Goal: Information Seeking & Learning: Learn about a topic

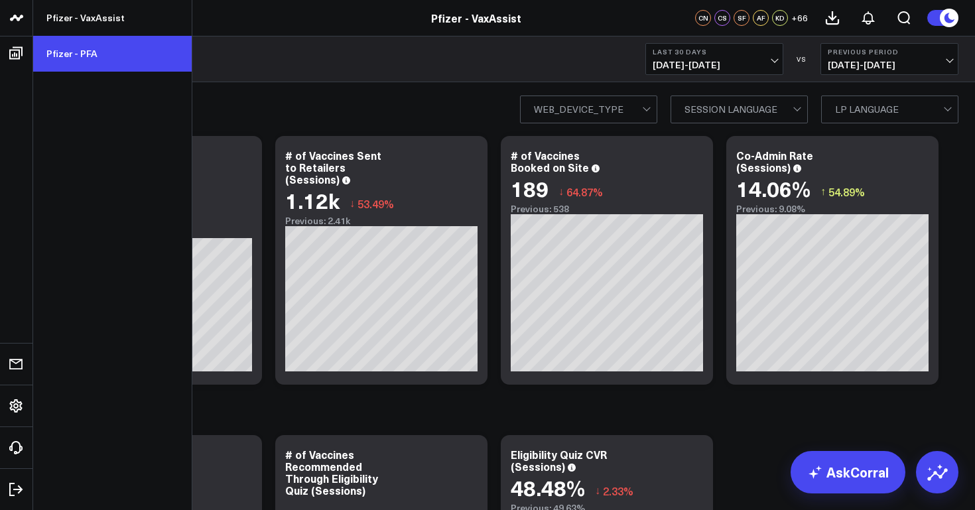
click at [96, 56] on link "Pfizer - PFA" at bounding box center [112, 54] width 159 height 36
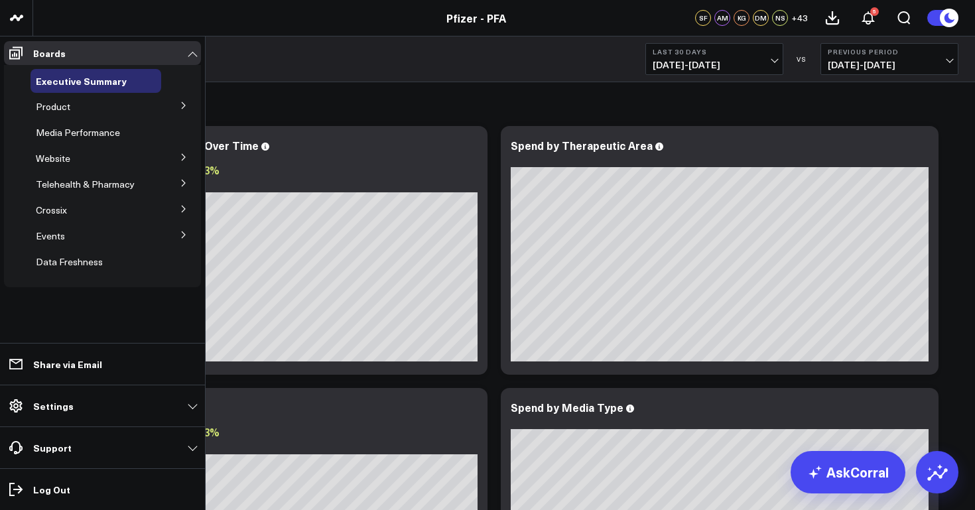
click at [186, 103] on icon at bounding box center [184, 105] width 8 height 8
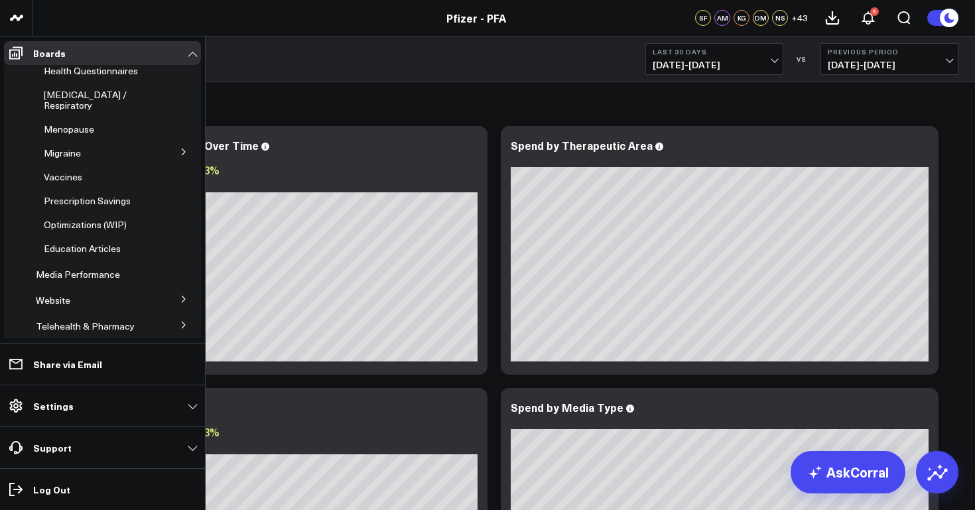
scroll to position [156, 0]
click at [119, 218] on span "Optimizations (WIP)" at bounding box center [85, 224] width 83 height 13
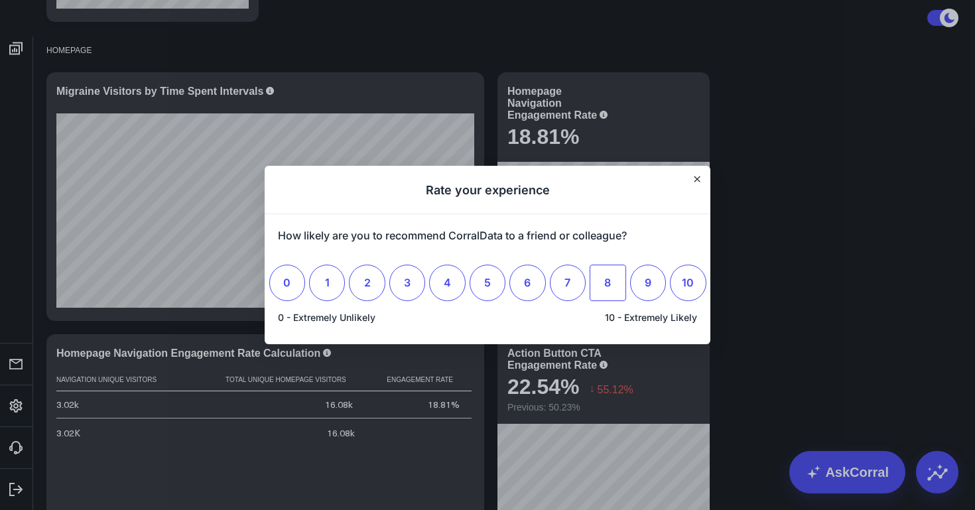
click at [605, 279] on span "8" at bounding box center [607, 282] width 7 height 13
click at [608, 283] on input "8" at bounding box center [608, 283] width 0 height 0
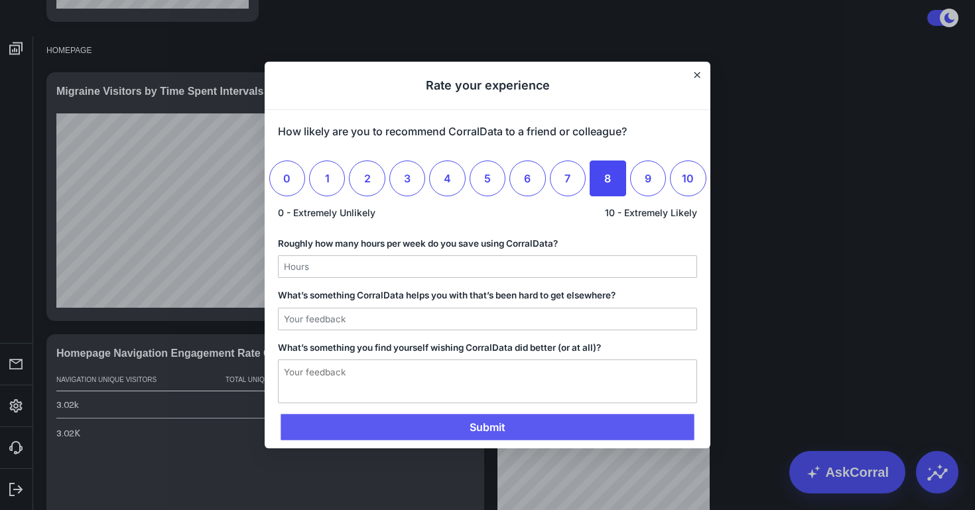
click at [584, 427] on span "Submit" at bounding box center [488, 427] width 414 height 27
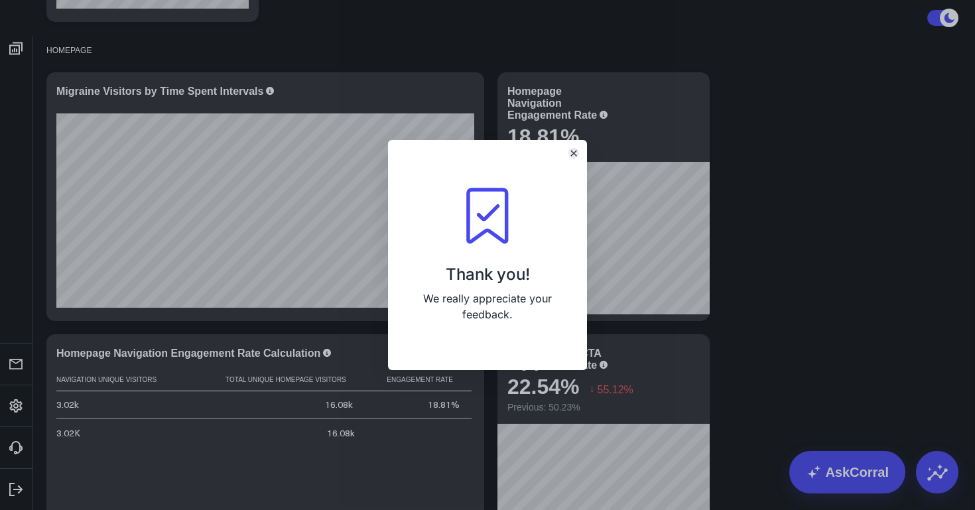
click at [576, 149] on button "Close" at bounding box center [573, 153] width 11 height 11
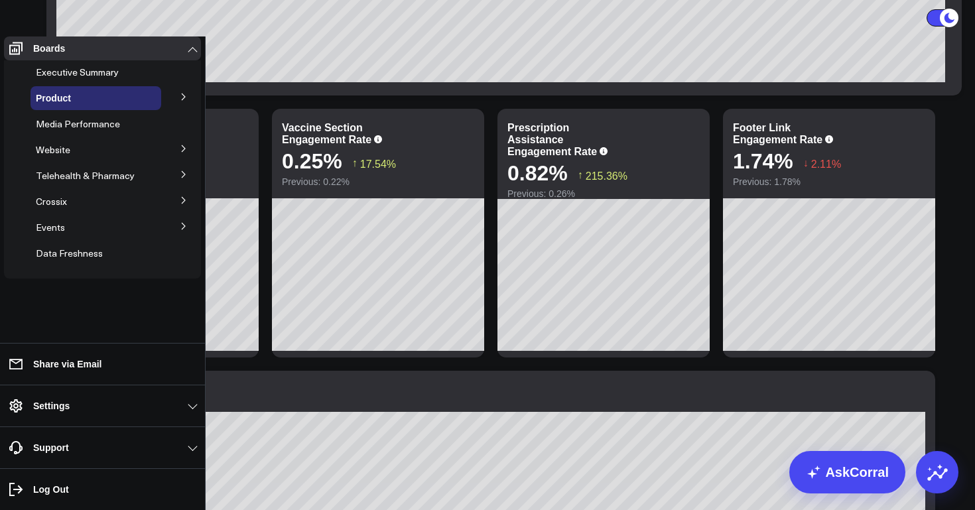
scroll to position [243, 0]
click at [0, 0] on span "Education Articles" at bounding box center [0, 0] width 0 height 0
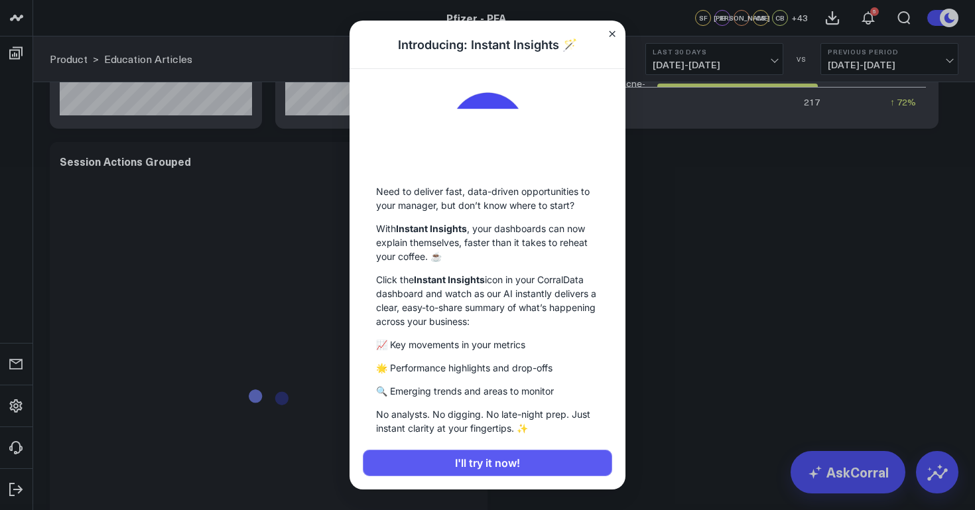
scroll to position [1345, 0]
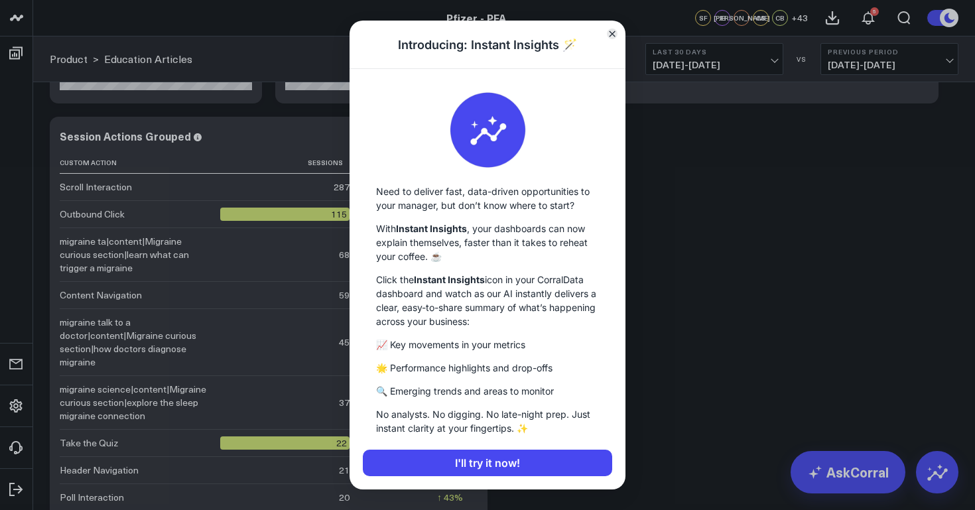
click at [614, 33] on icon "Close" at bounding box center [612, 34] width 7 height 7
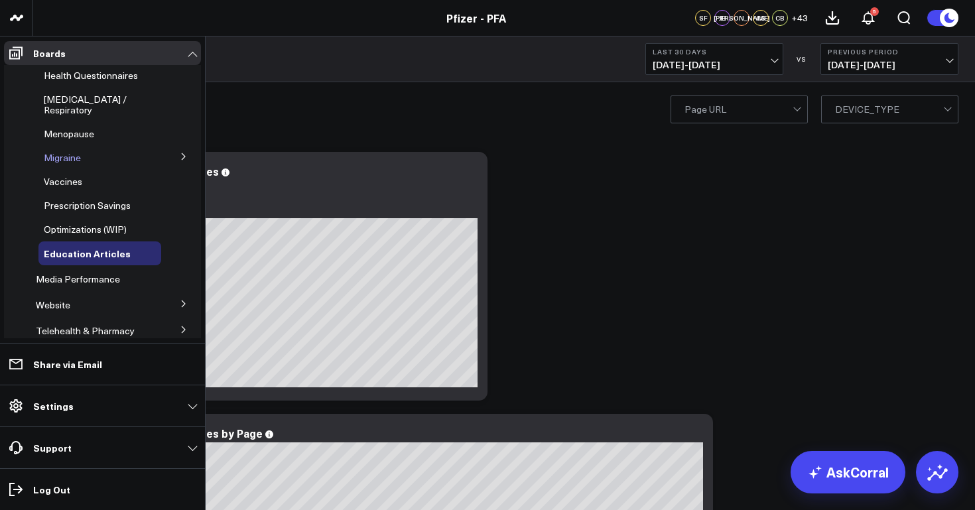
scroll to position [182, 0]
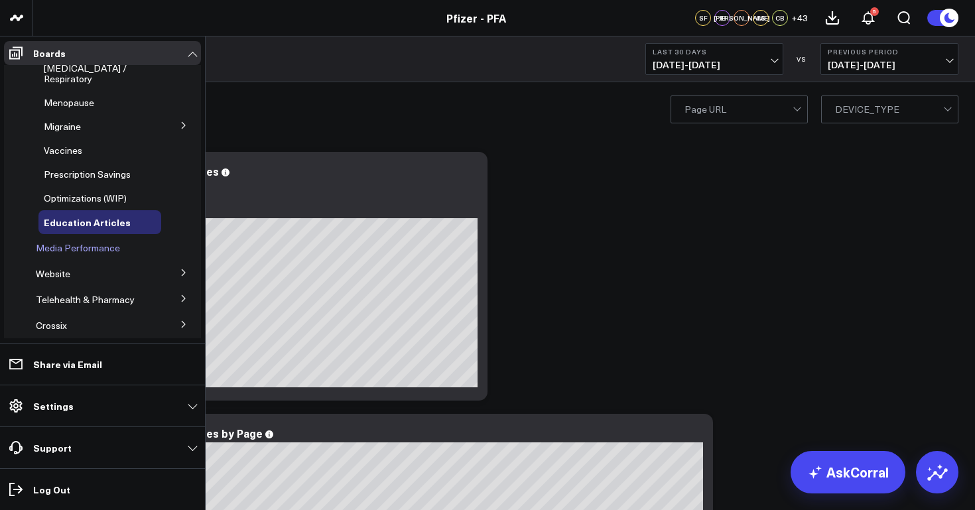
click at [109, 241] on span "Media Performance" at bounding box center [78, 247] width 84 height 13
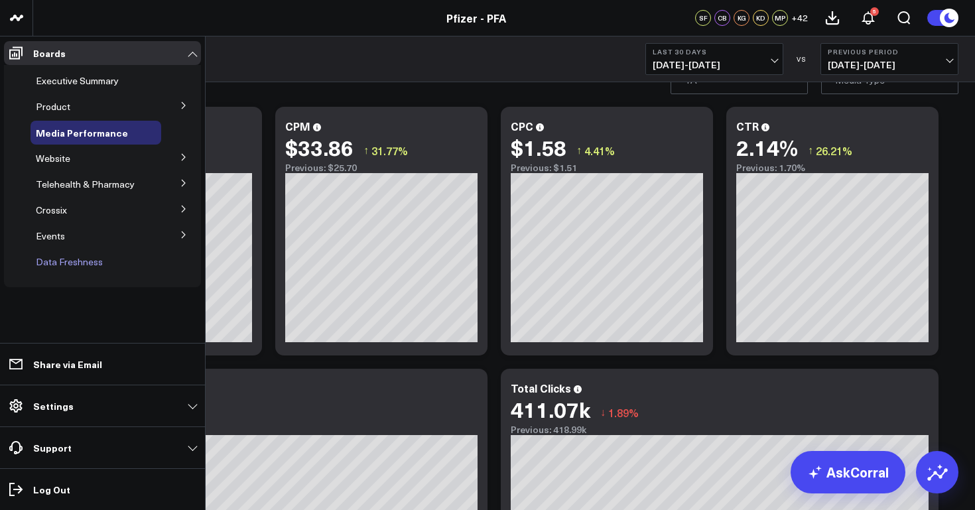
scroll to position [32, 0]
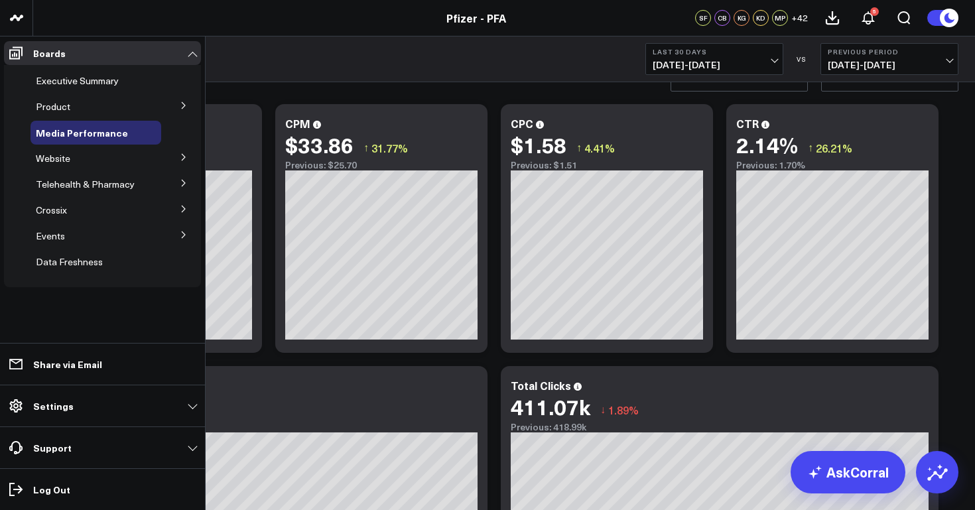
click at [183, 160] on icon at bounding box center [183, 157] width 3 height 7
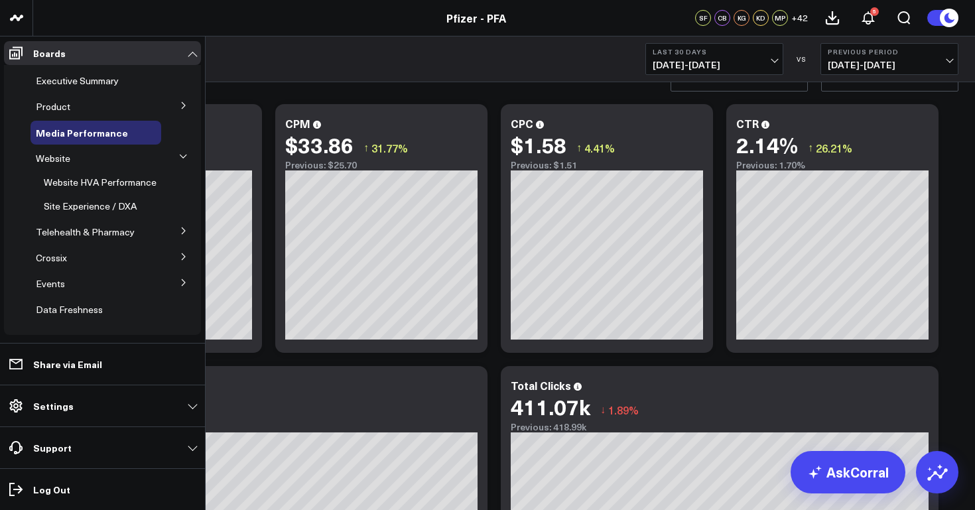
click at [180, 228] on icon at bounding box center [184, 231] width 8 height 8
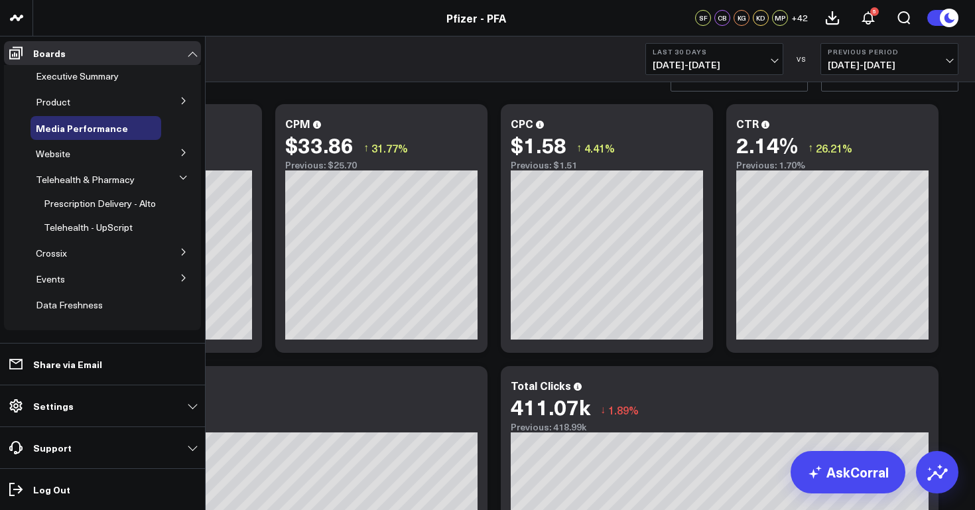
click at [180, 176] on icon at bounding box center [183, 177] width 7 height 3
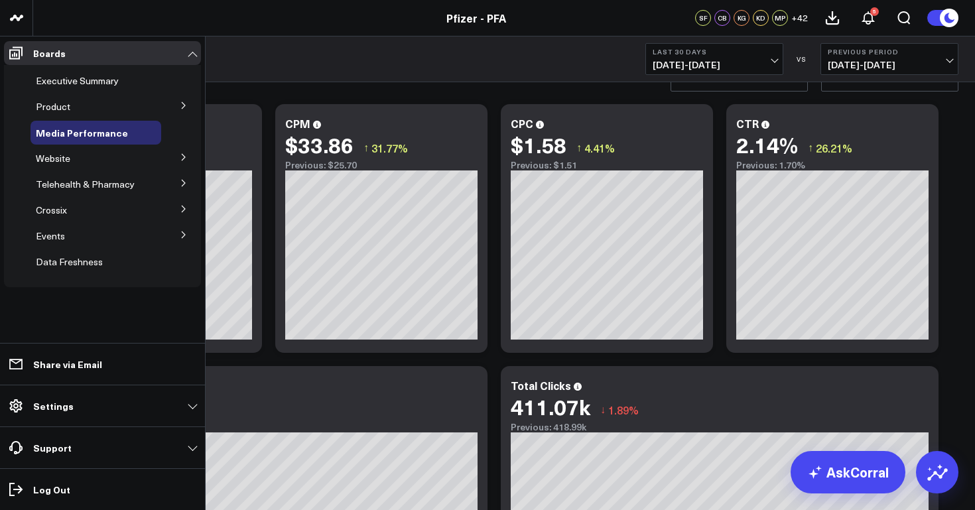
scroll to position [0, 0]
click at [185, 154] on icon at bounding box center [184, 157] width 8 height 8
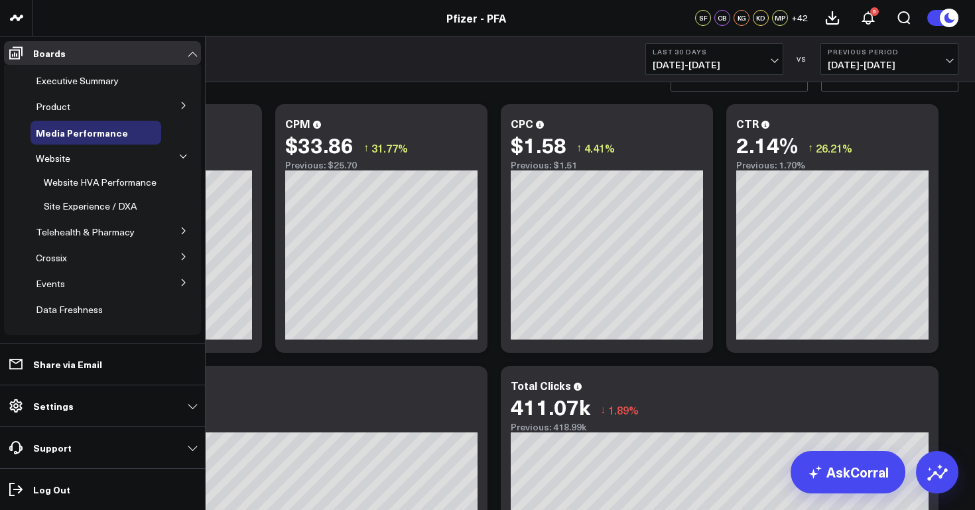
scroll to position [5, 0]
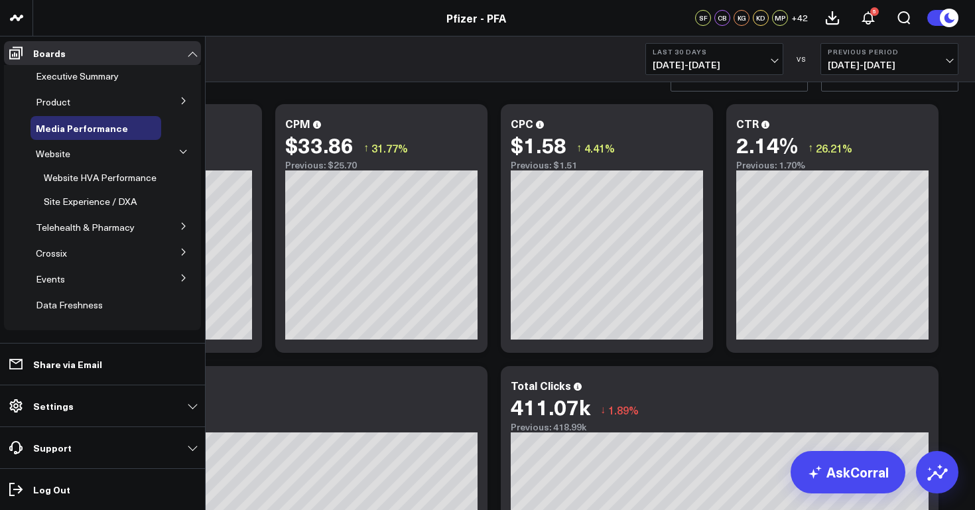
click at [182, 226] on icon at bounding box center [183, 226] width 3 height 7
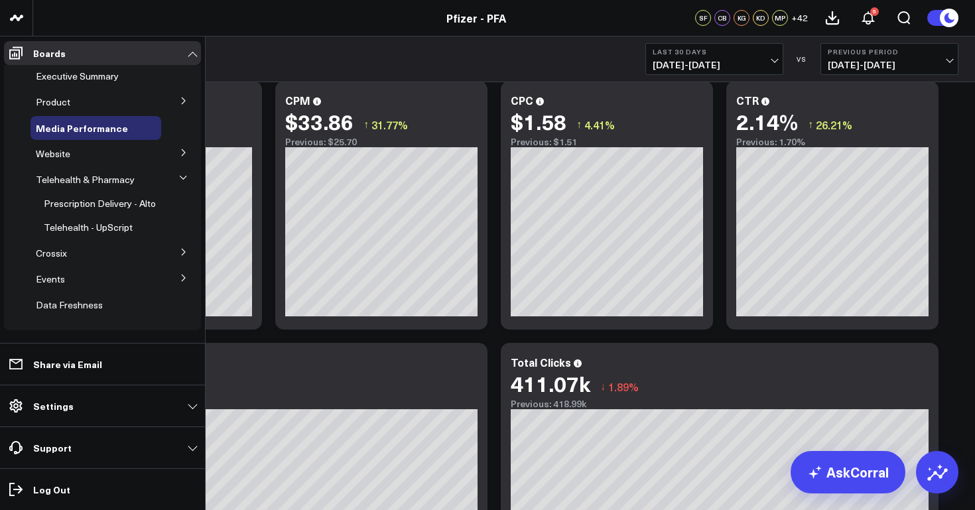
scroll to position [56, 0]
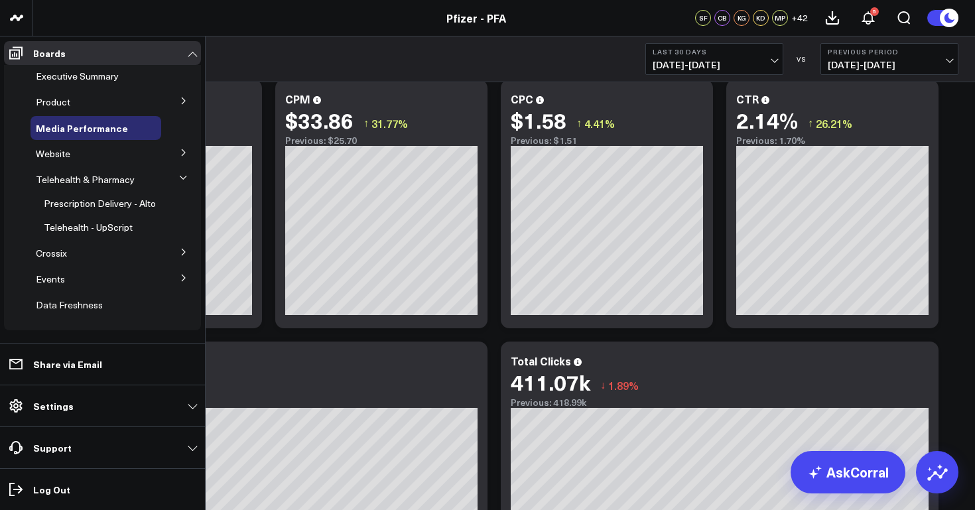
click at [180, 251] on icon at bounding box center [184, 252] width 8 height 8
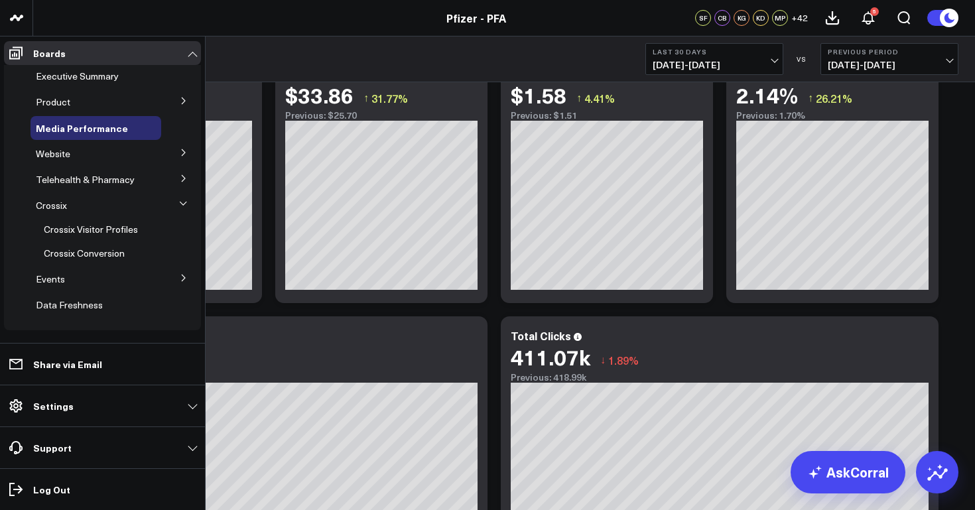
scroll to position [86, 0]
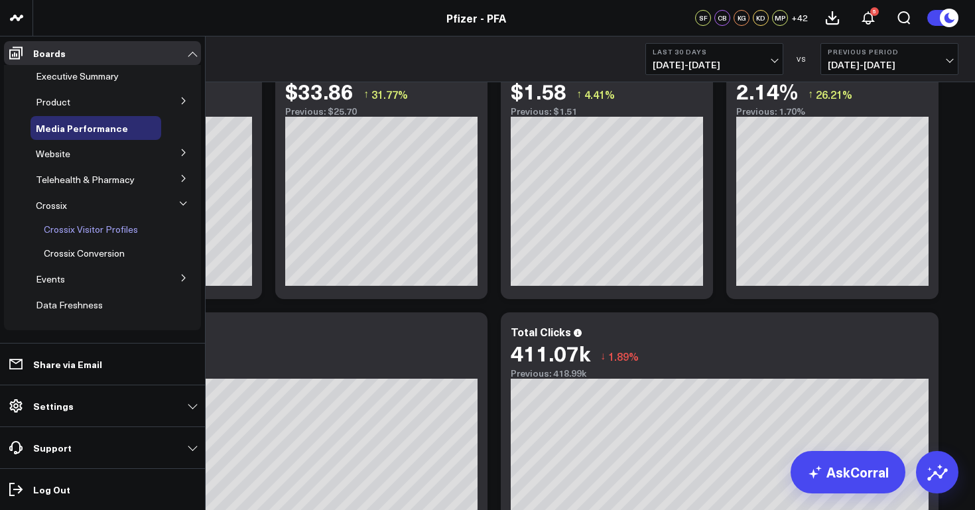
click at [116, 228] on span "Crossix Visitor Profiles" at bounding box center [91, 229] width 94 height 13
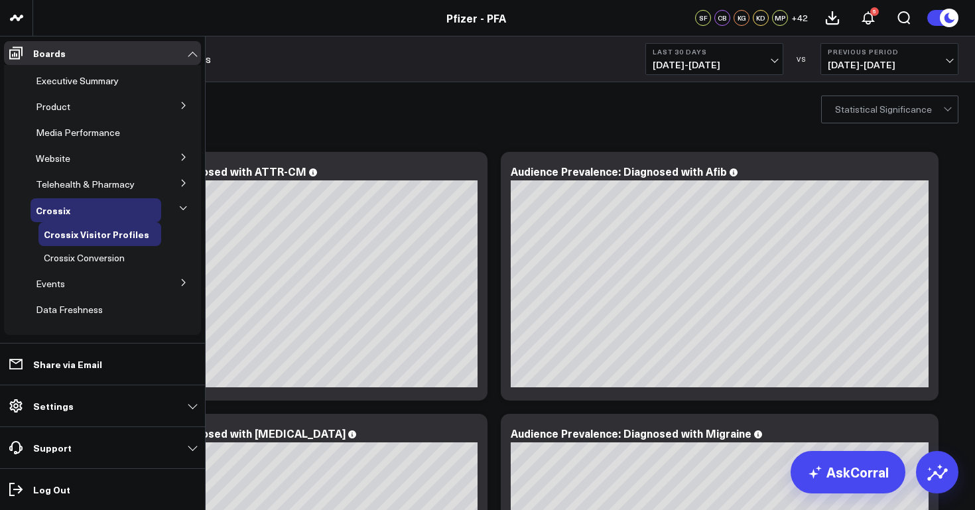
click at [180, 103] on icon at bounding box center [184, 105] width 8 height 8
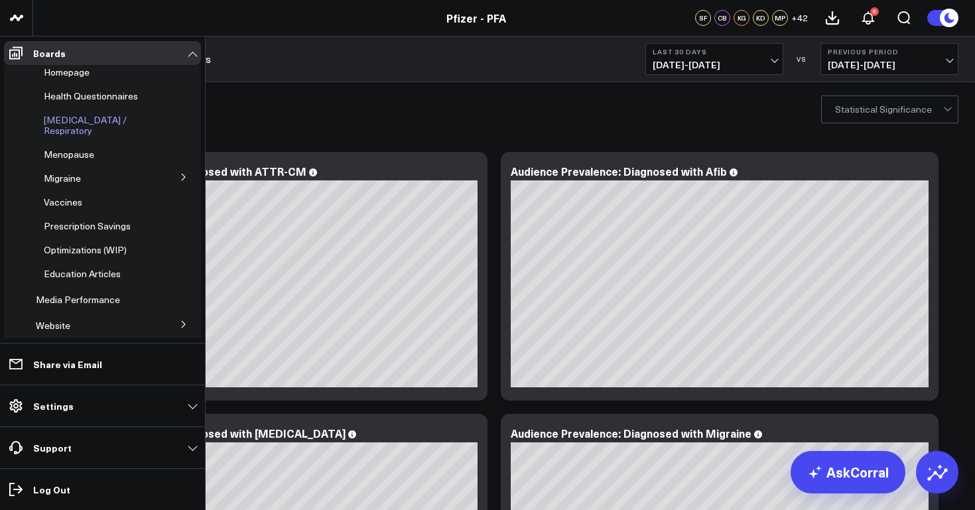
scroll to position [131, 0]
click at [111, 243] on span "Optimizations (WIP)" at bounding box center [85, 249] width 83 height 13
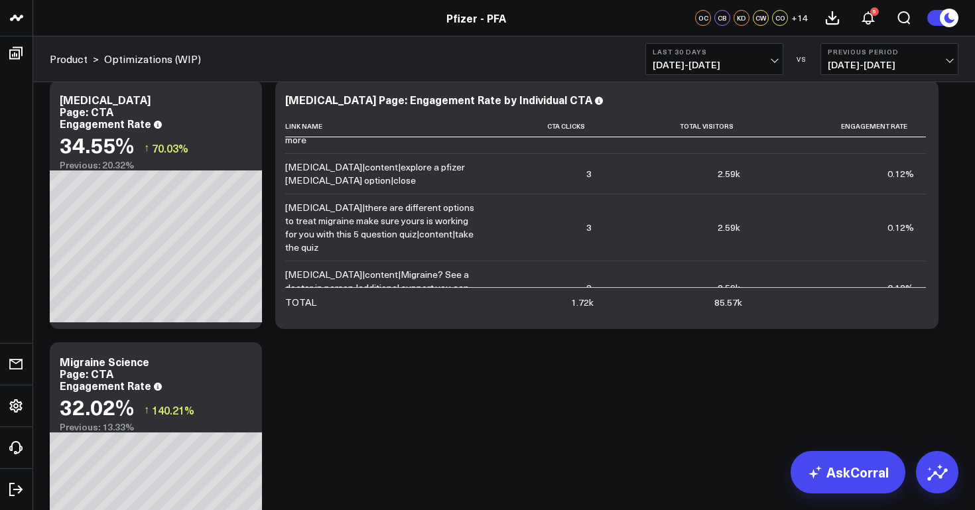
scroll to position [5371, 0]
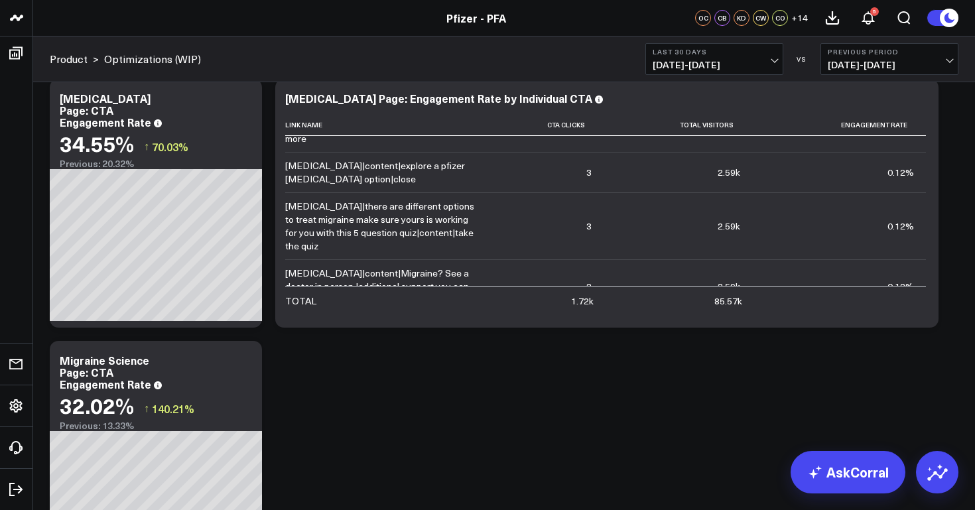
click at [776, 66] on button "Last 30 Days 07/14/25 - 08/12/25" at bounding box center [714, 59] width 138 height 32
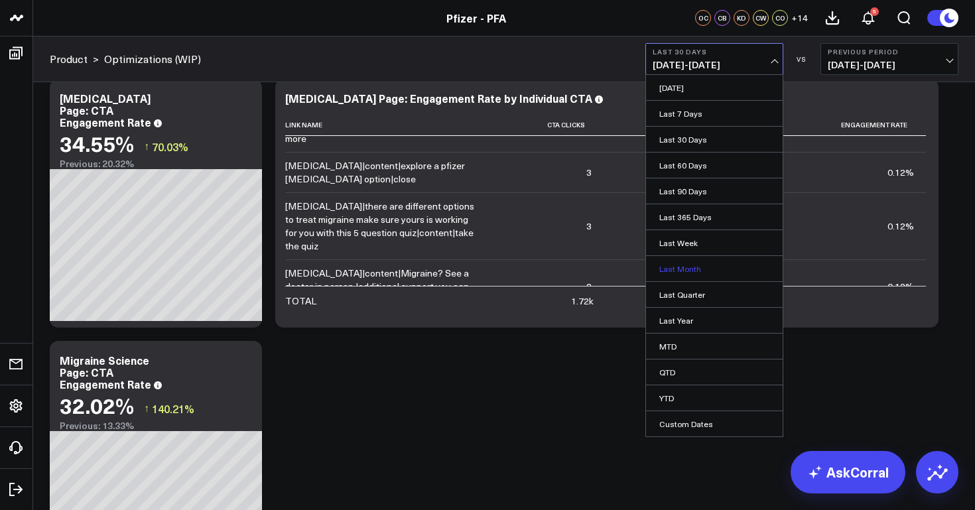
click at [688, 271] on link "Last Month" at bounding box center [714, 268] width 137 height 25
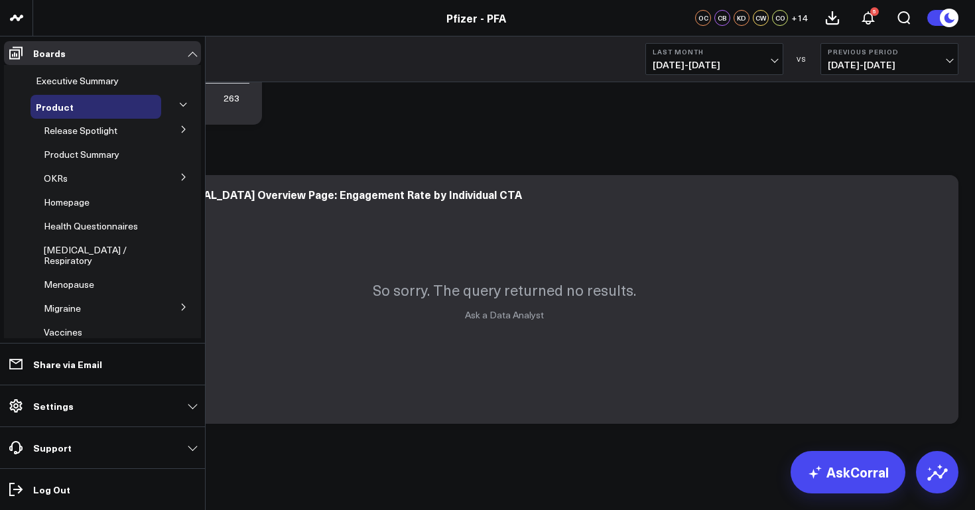
click at [179, 102] on icon at bounding box center [183, 105] width 8 height 8
click at [179, 104] on icon at bounding box center [183, 105] width 8 height 8
click at [114, 104] on div "Product" at bounding box center [96, 107] width 131 height 24
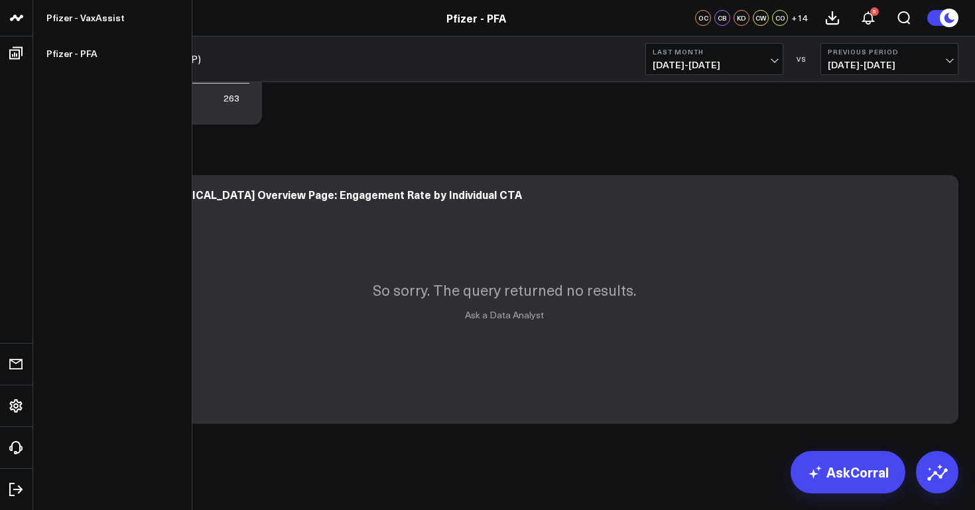
click at [19, 16] on use at bounding box center [16, 18] width 13 height 6
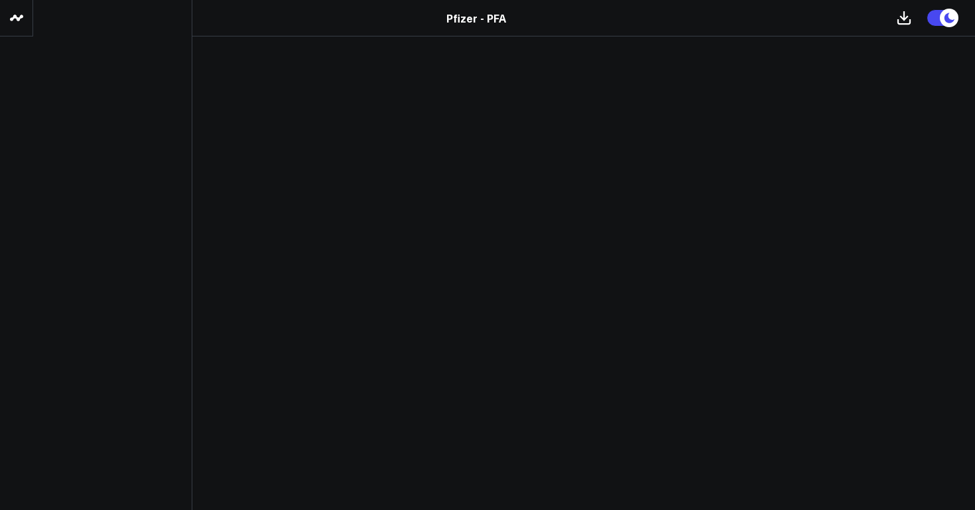
click at [19, 14] on icon at bounding box center [17, 18] width 16 height 16
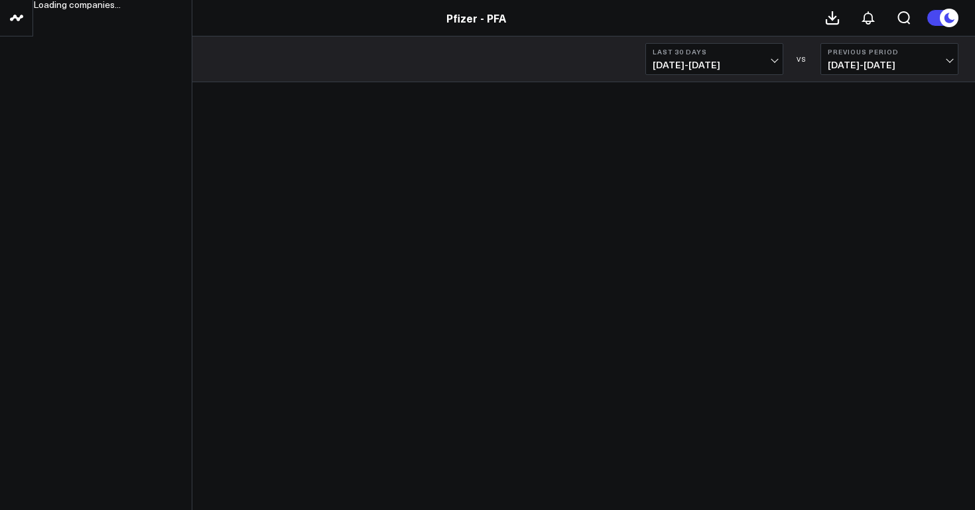
click at [19, 19] on use at bounding box center [16, 18] width 13 height 6
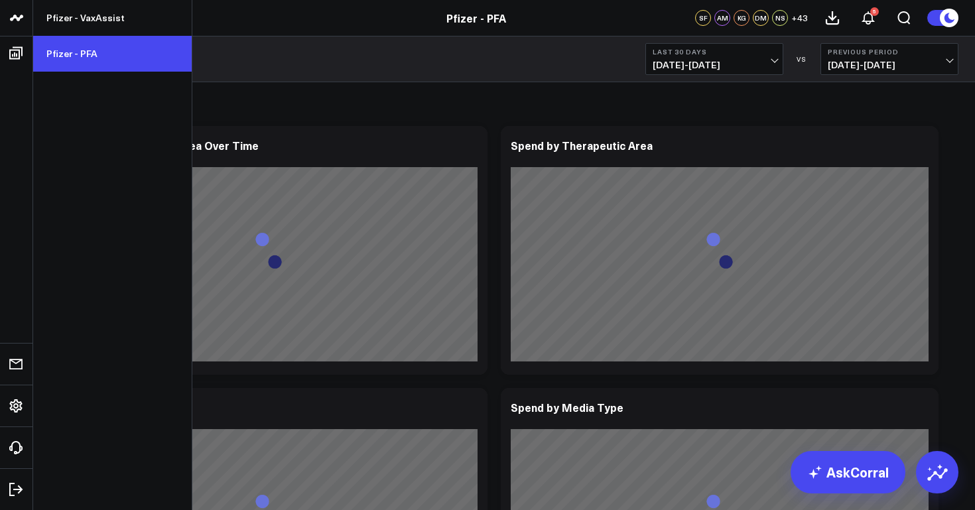
click at [71, 54] on link "Pfizer - PFA" at bounding box center [112, 54] width 159 height 36
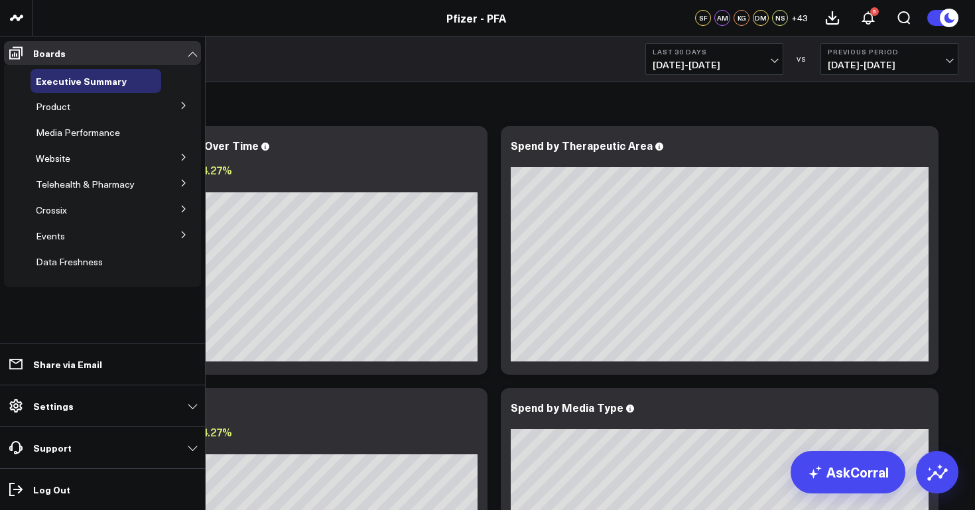
click at [184, 103] on icon at bounding box center [184, 105] width 8 height 8
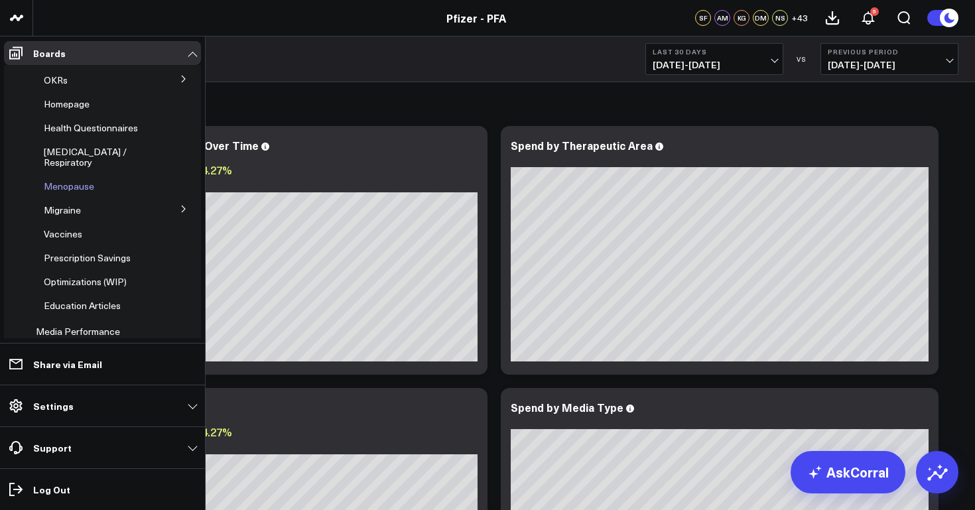
scroll to position [100, 0]
click at [99, 297] on span "Education Articles" at bounding box center [82, 303] width 77 height 13
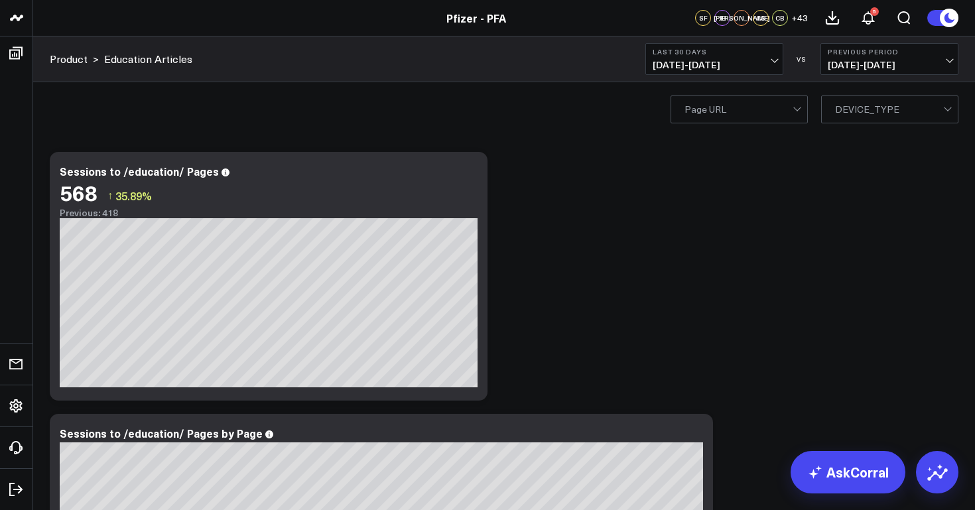
click at [775, 60] on span "07/14/25 - 08/12/25" at bounding box center [714, 65] width 123 height 11
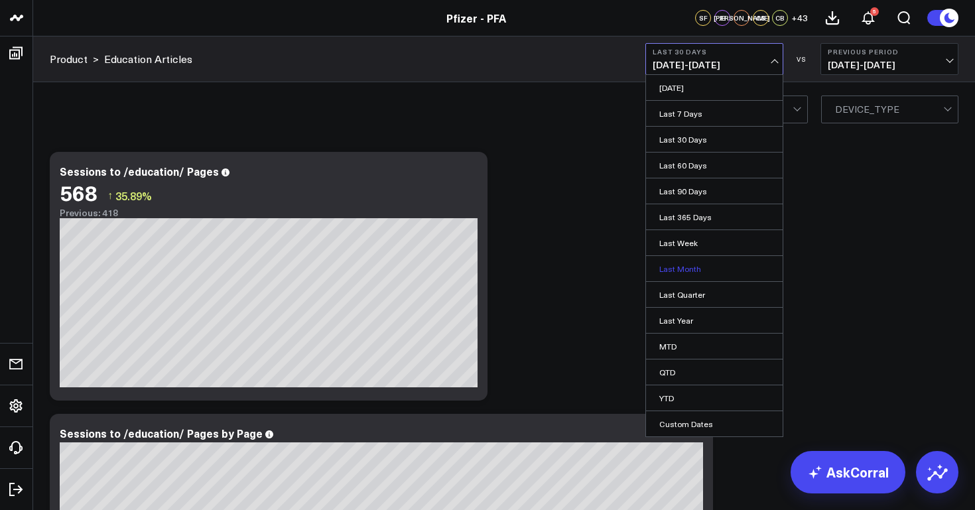
click at [685, 269] on link "Last Month" at bounding box center [714, 268] width 137 height 25
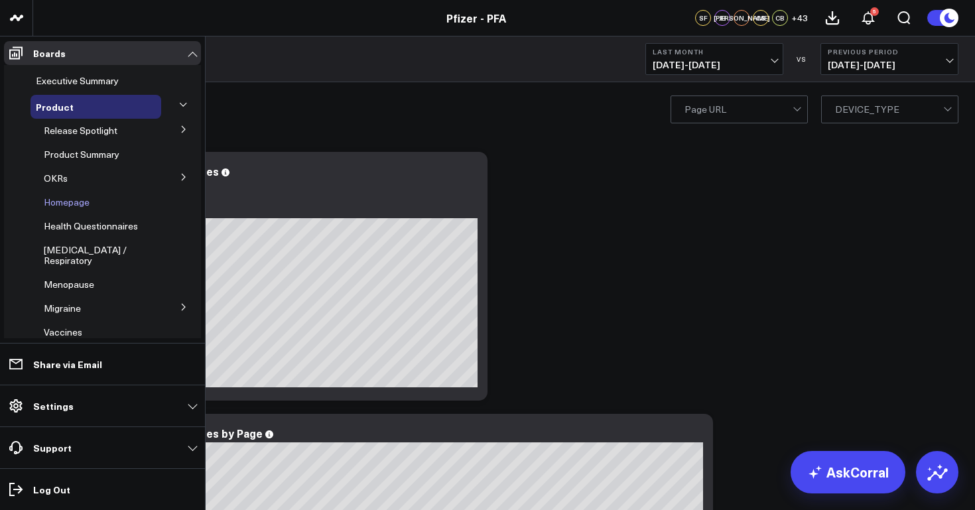
click at [80, 200] on span "Homepage" at bounding box center [67, 202] width 46 height 13
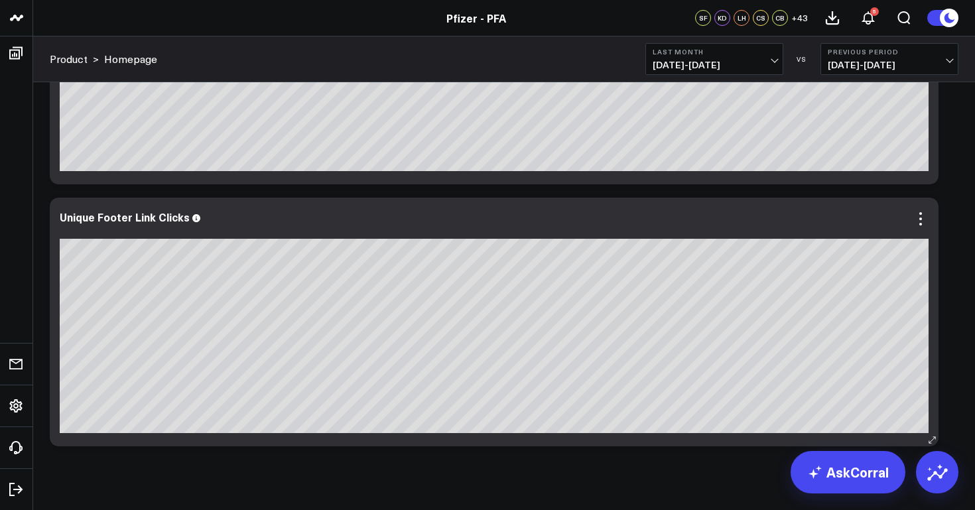
scroll to position [5004, 0]
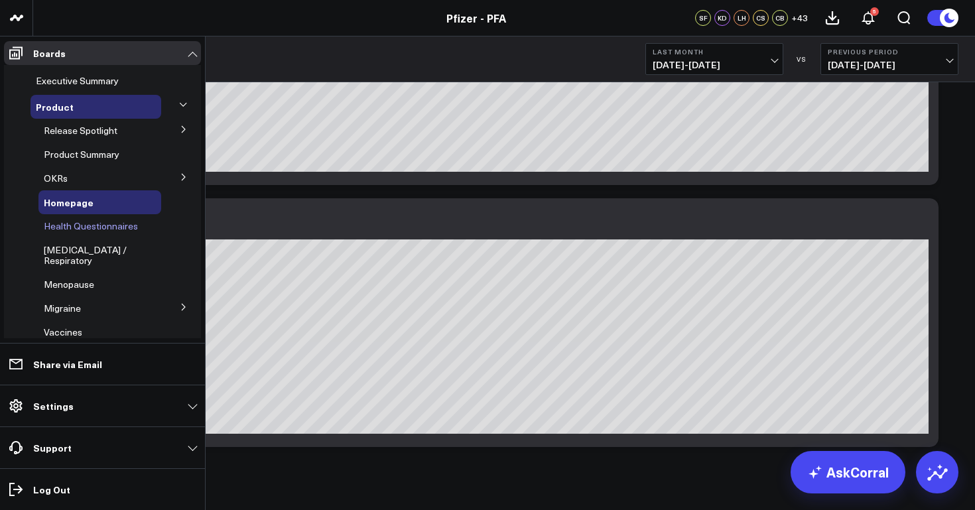
click at [95, 224] on span "Health Questionnaires" at bounding box center [91, 226] width 94 height 13
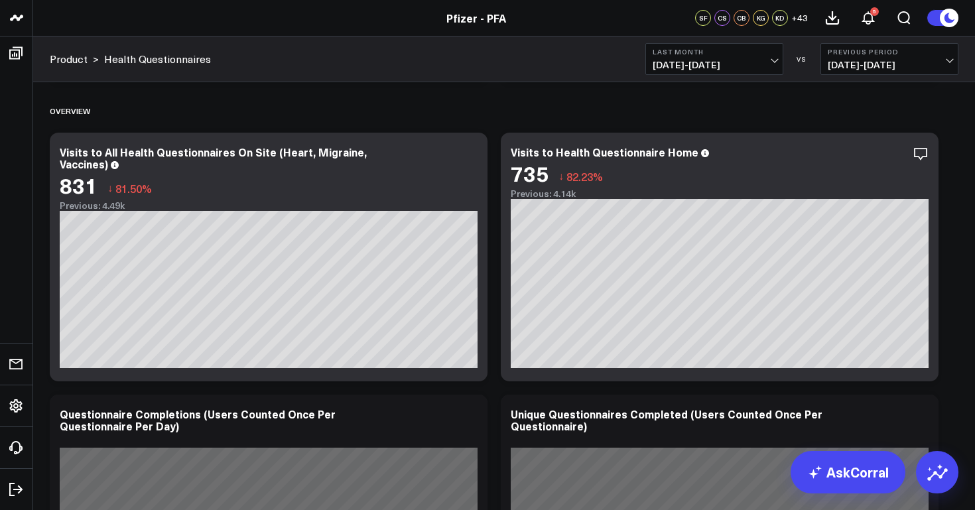
scroll to position [365, 0]
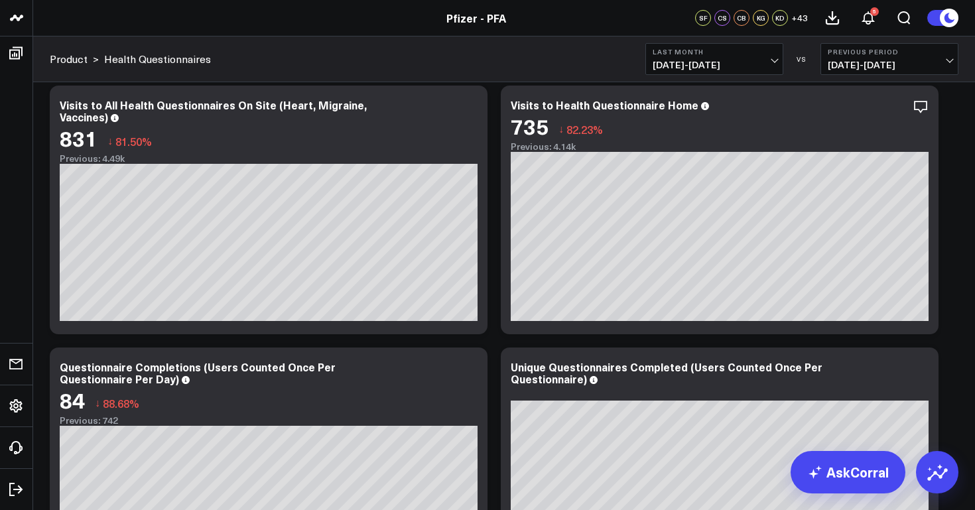
click at [760, 58] on button "Last Month [DATE] - [DATE]" at bounding box center [714, 59] width 138 height 32
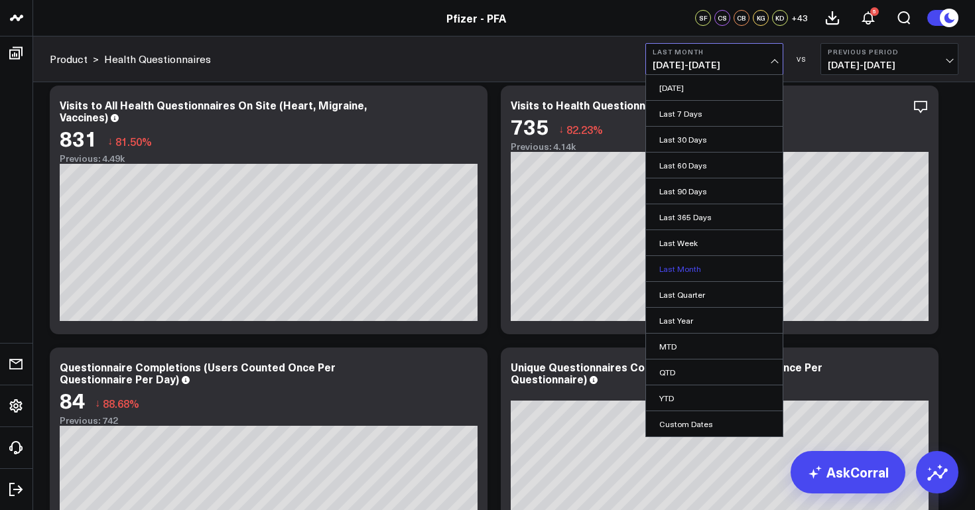
click at [695, 263] on link "Last Month" at bounding box center [714, 268] width 137 height 25
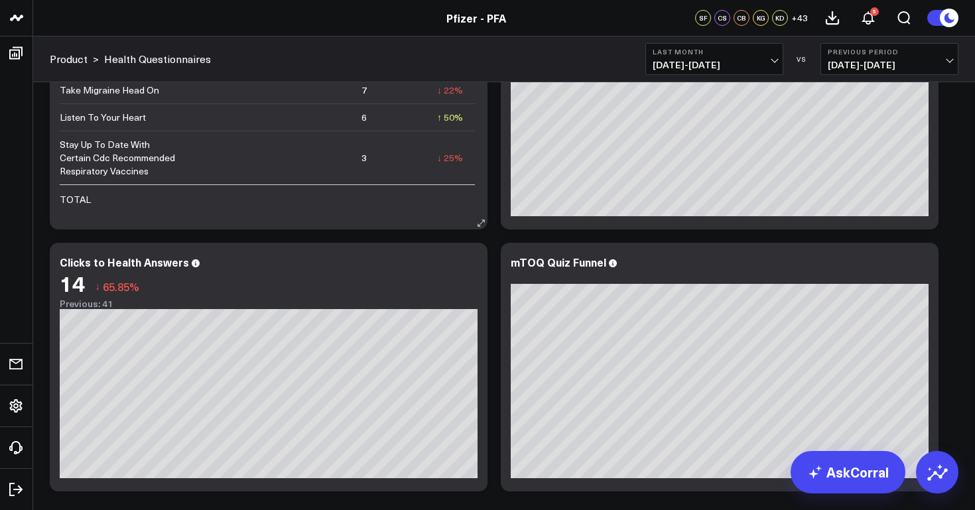
scroll to position [5134, 0]
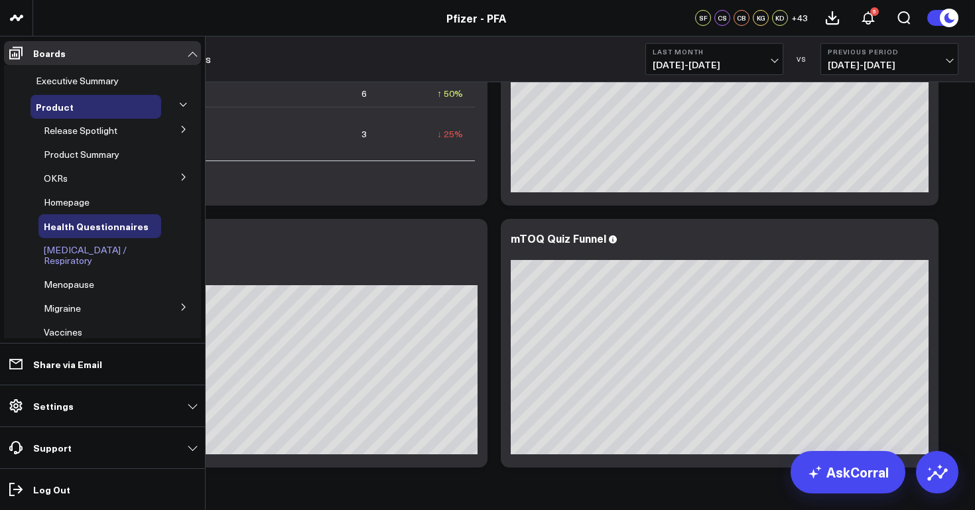
click at [101, 251] on span "[MEDICAL_DATA] / Respiratory" at bounding box center [85, 254] width 83 height 23
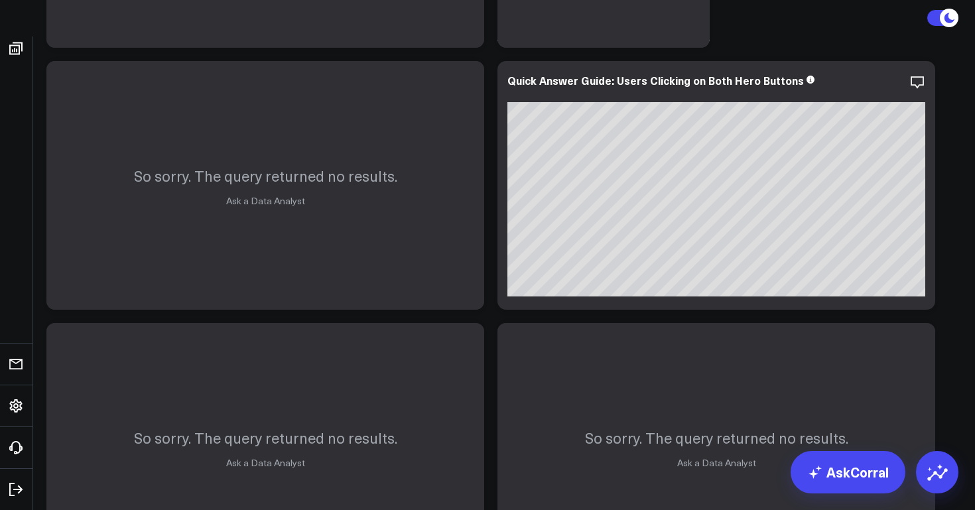
scroll to position [1572, 0]
